Goal: Task Accomplishment & Management: Manage account settings

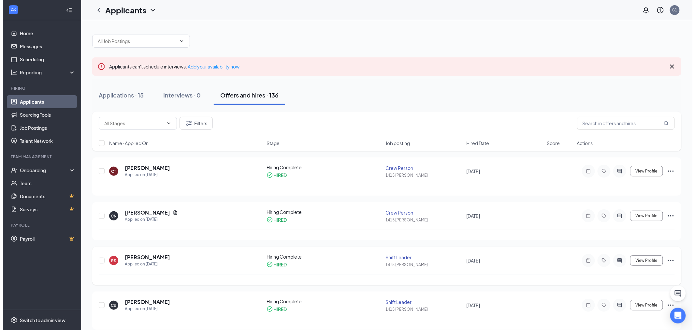
scroll to position [72, 0]
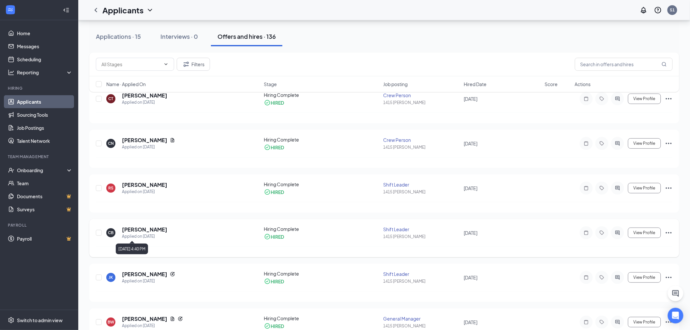
click at [151, 229] on h5 "[PERSON_NAME]" at bounding box center [144, 229] width 45 height 7
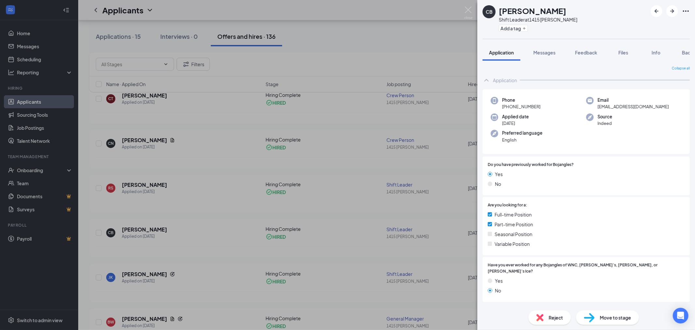
click at [690, 50] on div "Application Messages Feedback Files Info Background" at bounding box center [586, 52] width 218 height 16
click at [690, 52] on div "Application Messages Feedback Files Info Background" at bounding box center [586, 52] width 218 height 16
click at [688, 54] on span "Background" at bounding box center [695, 53] width 27 height 6
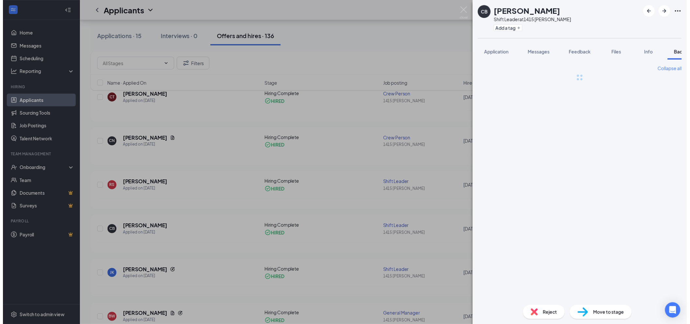
scroll to position [0, 27]
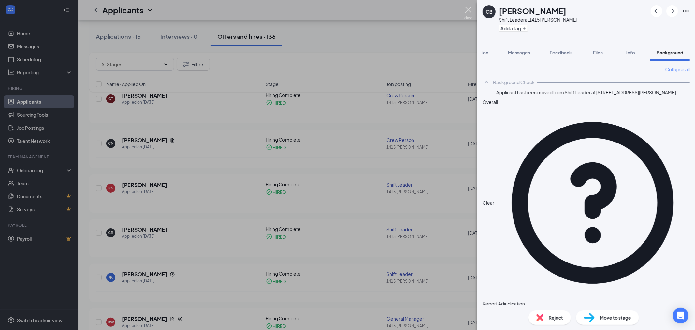
click at [471, 11] on img at bounding box center [468, 13] width 8 height 13
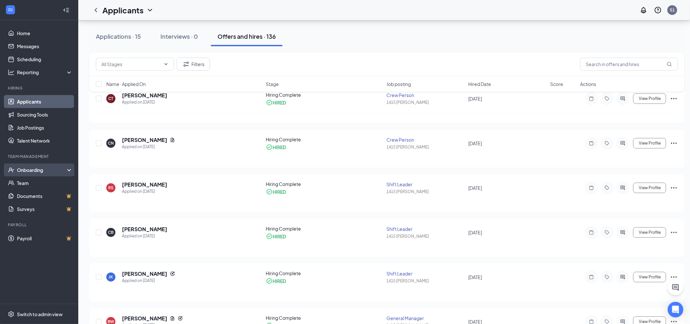
click at [50, 168] on div "Onboarding" at bounding box center [42, 170] width 50 height 7
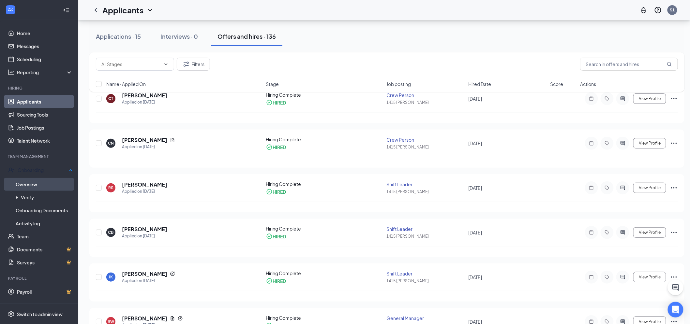
click at [39, 178] on link "Overview" at bounding box center [44, 184] width 57 height 13
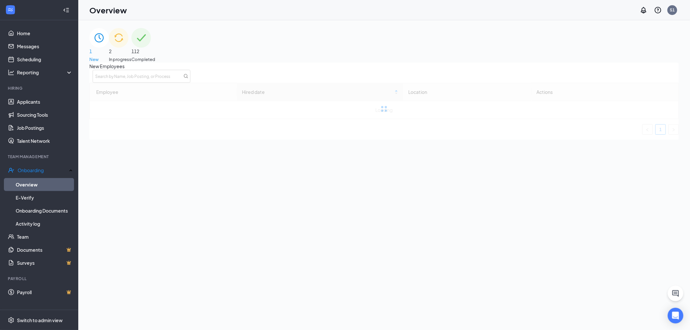
click at [131, 53] on div "2 In progress" at bounding box center [120, 45] width 22 height 35
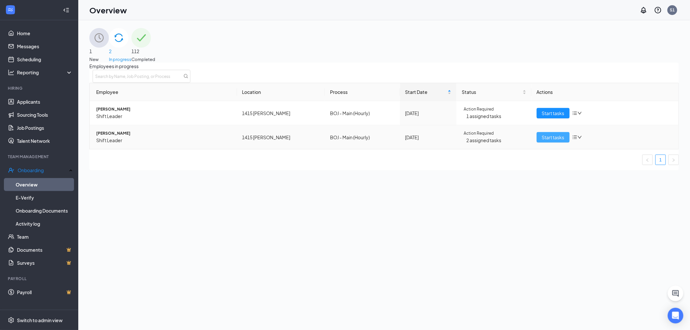
click at [543, 140] on button "Start tasks" at bounding box center [552, 137] width 33 height 10
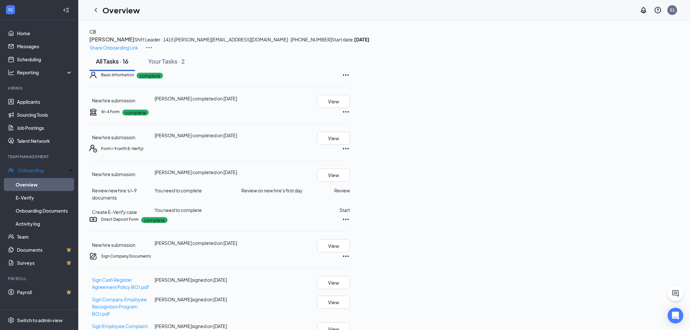
click at [134, 44] on h3 "[PERSON_NAME]" at bounding box center [111, 39] width 45 height 8
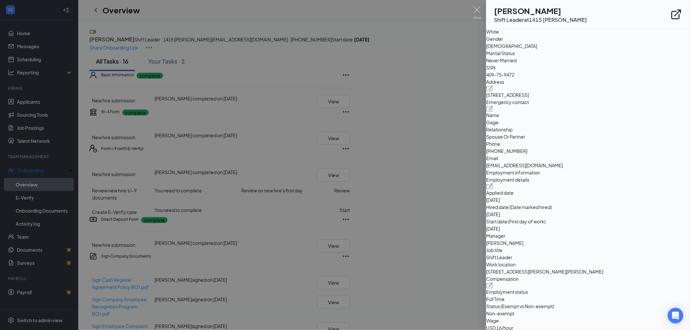
scroll to position [145, 0]
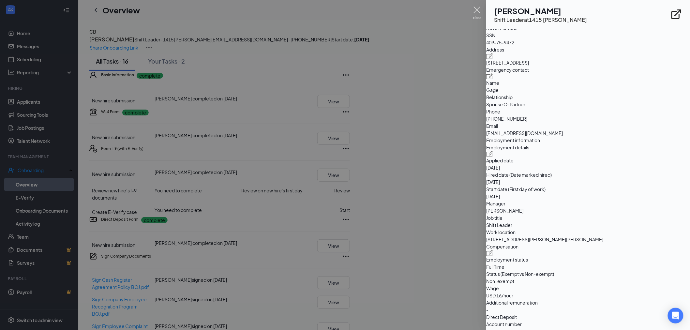
click at [477, 11] on img at bounding box center [477, 13] width 8 height 13
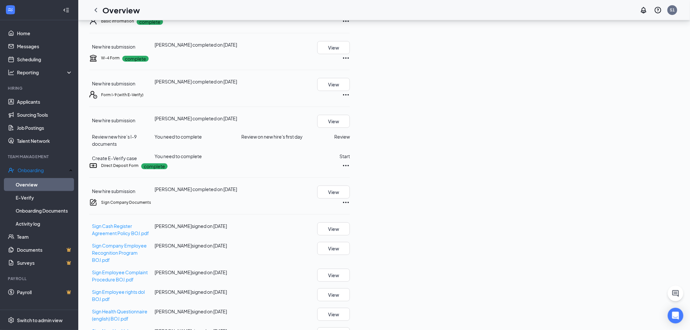
scroll to position [0, 0]
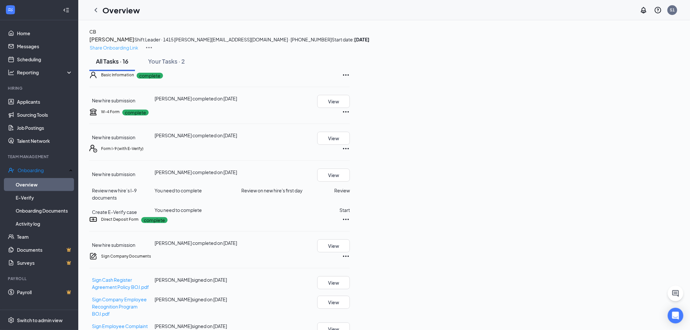
click at [138, 44] on p "Share Onboarding Link" at bounding box center [114, 47] width 49 height 7
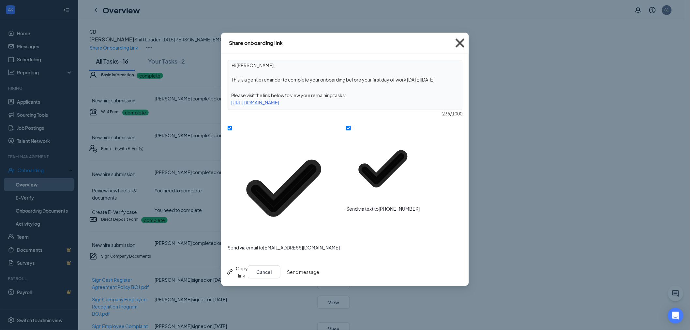
click at [460, 44] on icon "Cross" at bounding box center [460, 43] width 18 height 18
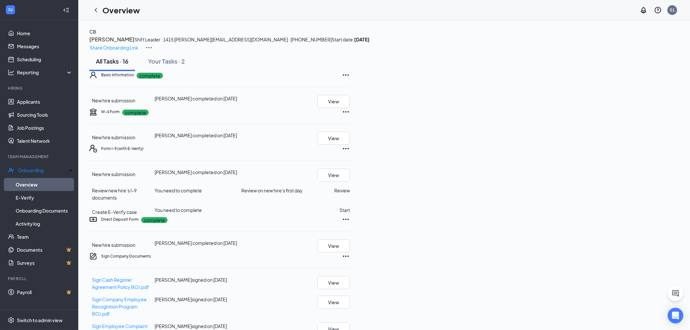
click at [623, 44] on div "CB Chelsey Buller Shift Leader · 1415 Seymour auarahsmom2014@gmail.com · (865) …" at bounding box center [383, 39] width 589 height 23
click at [153, 44] on img at bounding box center [149, 48] width 8 height 8
drag, startPoint x: 601, startPoint y: 73, endPoint x: 621, endPoint y: 60, distance: 23.5
click at [602, 51] on div "Share Onboarding Link" at bounding box center [383, 48] width 589 height 8
drag, startPoint x: 26, startPoint y: 99, endPoint x: 43, endPoint y: 117, distance: 24.9
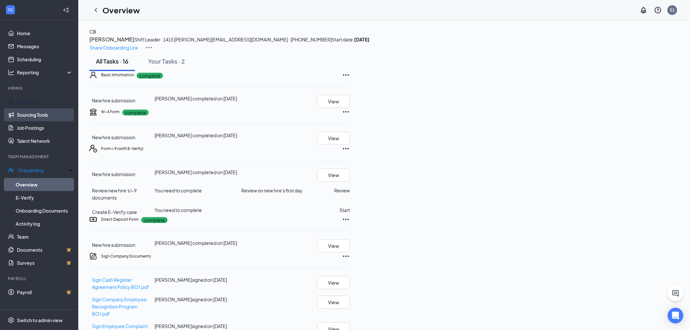
click at [26, 99] on link "Applicants" at bounding box center [45, 101] width 56 height 13
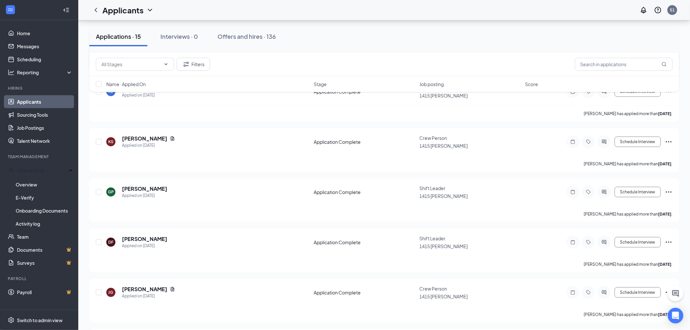
scroll to position [181, 0]
click at [243, 35] on div "Offers and hires · 136" at bounding box center [246, 36] width 58 height 8
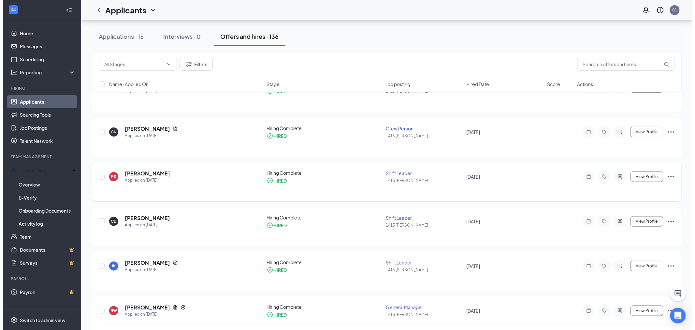
scroll to position [109, 0]
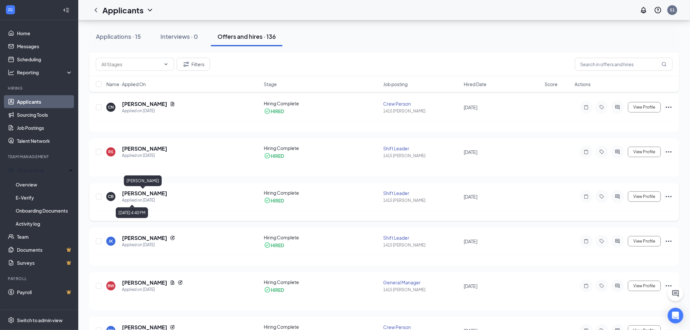
click at [148, 195] on h5 "[PERSON_NAME]" at bounding box center [144, 193] width 45 height 7
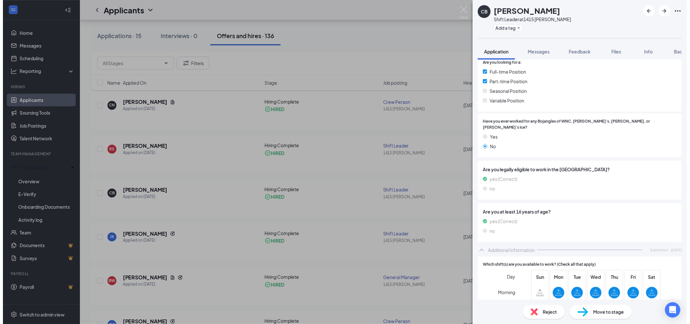
scroll to position [181, 0]
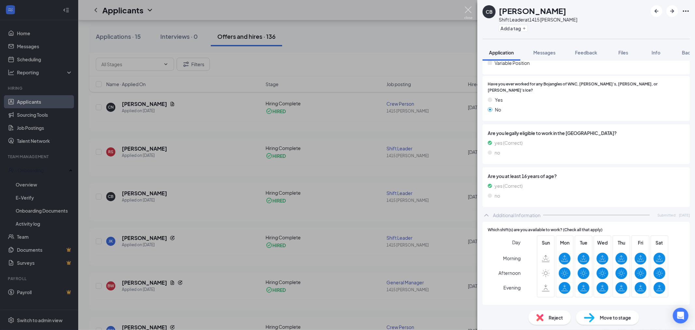
click at [468, 8] on img at bounding box center [468, 13] width 8 height 13
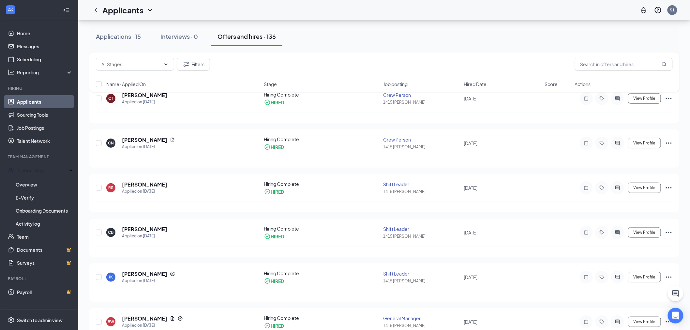
scroll to position [72, 0]
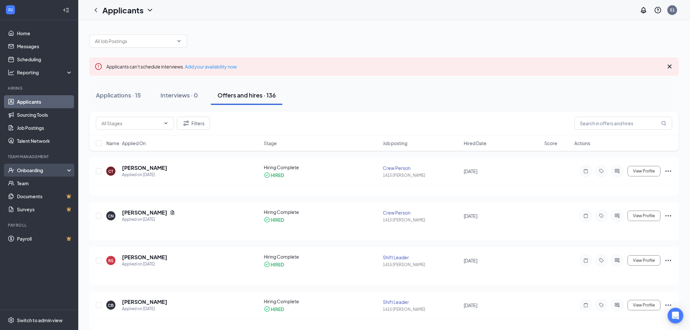
click at [50, 171] on div "Onboarding" at bounding box center [42, 170] width 50 height 7
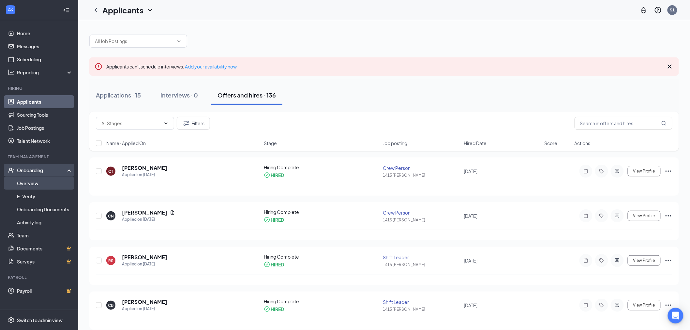
click at [46, 185] on link "Overview" at bounding box center [45, 183] width 56 height 13
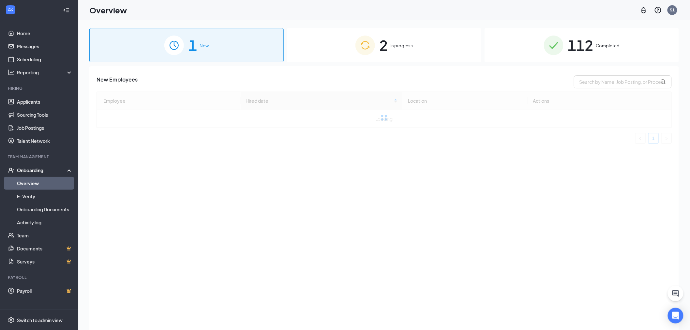
click at [407, 46] on span "In progress" at bounding box center [401, 45] width 22 height 7
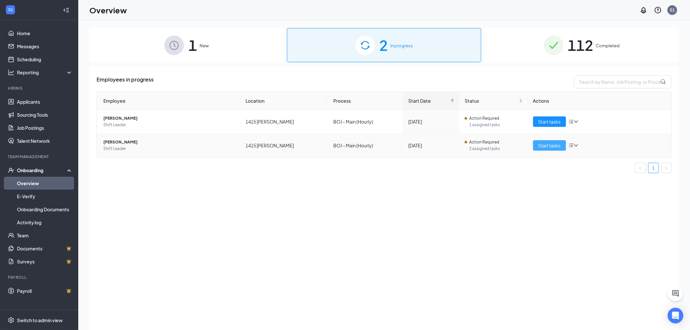
click at [550, 143] on span "Start tasks" at bounding box center [549, 145] width 22 height 7
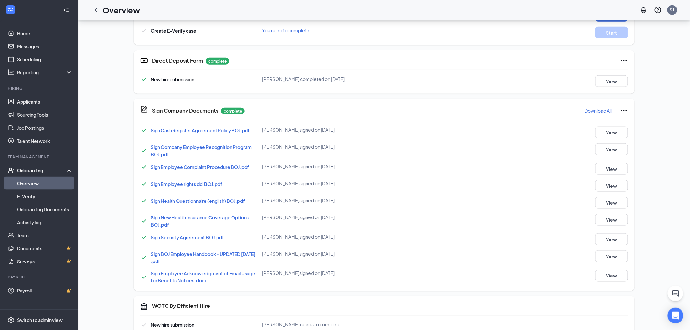
scroll to position [264, 0]
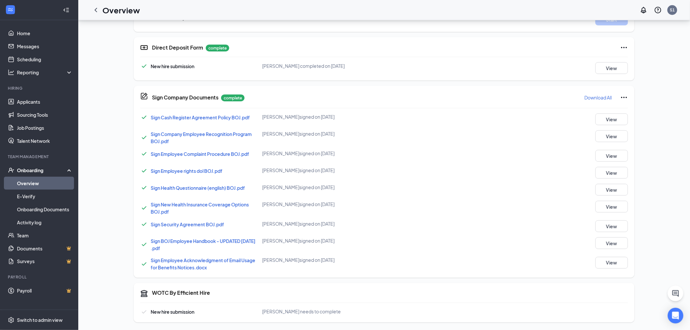
click at [193, 311] on span "New hire submission" at bounding box center [173, 312] width 44 height 6
click at [314, 310] on span "Chelsey E Buller needs to complete" at bounding box center [301, 312] width 79 height 6
click at [361, 311] on div "Chelsey E Buller needs to complete" at bounding box center [343, 311] width 163 height 7
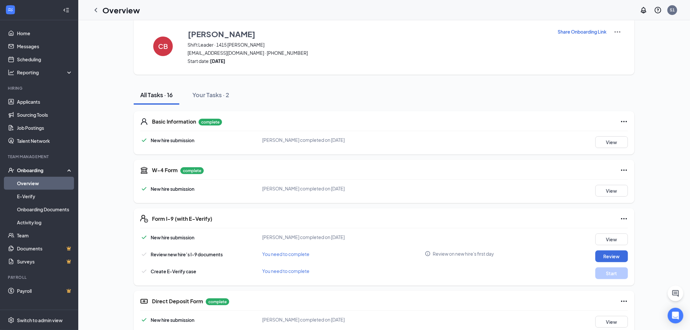
scroll to position [0, 0]
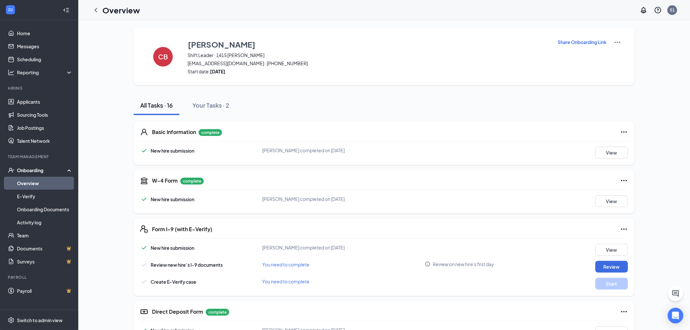
click at [599, 42] on p "Share Onboarding Link" at bounding box center [582, 42] width 49 height 7
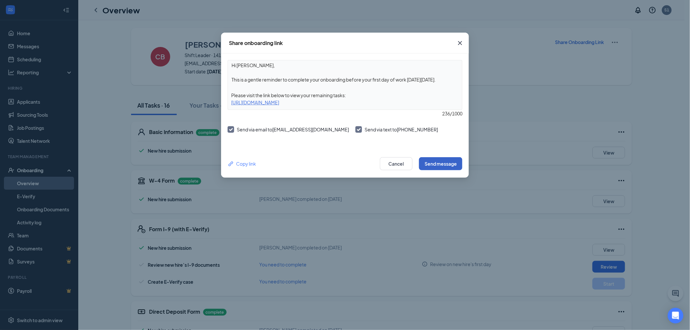
click at [438, 162] on button "Send message" at bounding box center [440, 163] width 43 height 13
